Goal: Check status

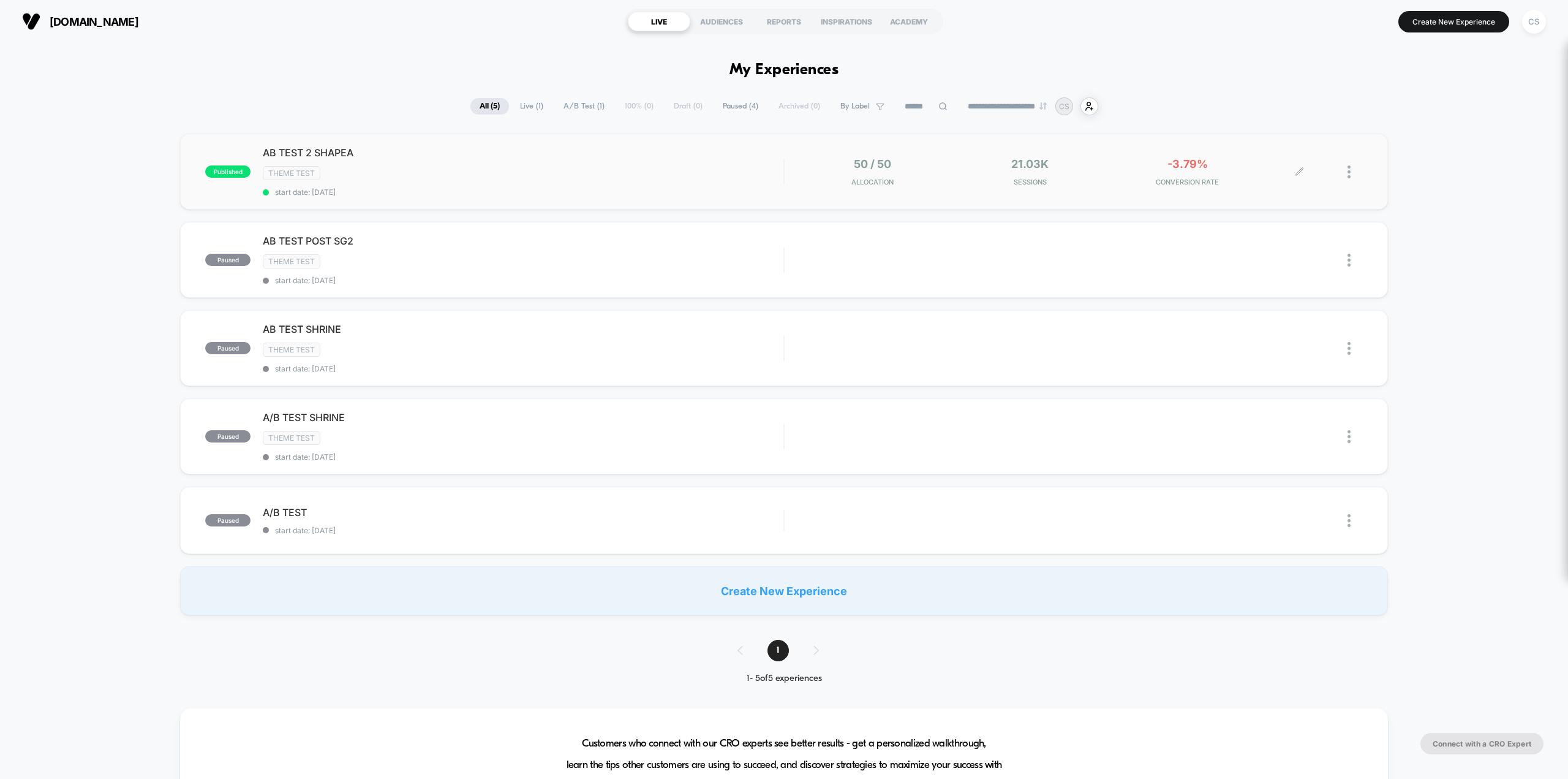
click at [1156, 157] on div "-3.79% CONVERSION RATE" at bounding box center [1186, 172] width 151 height 29
